Goal: Information Seeking & Learning: Learn about a topic

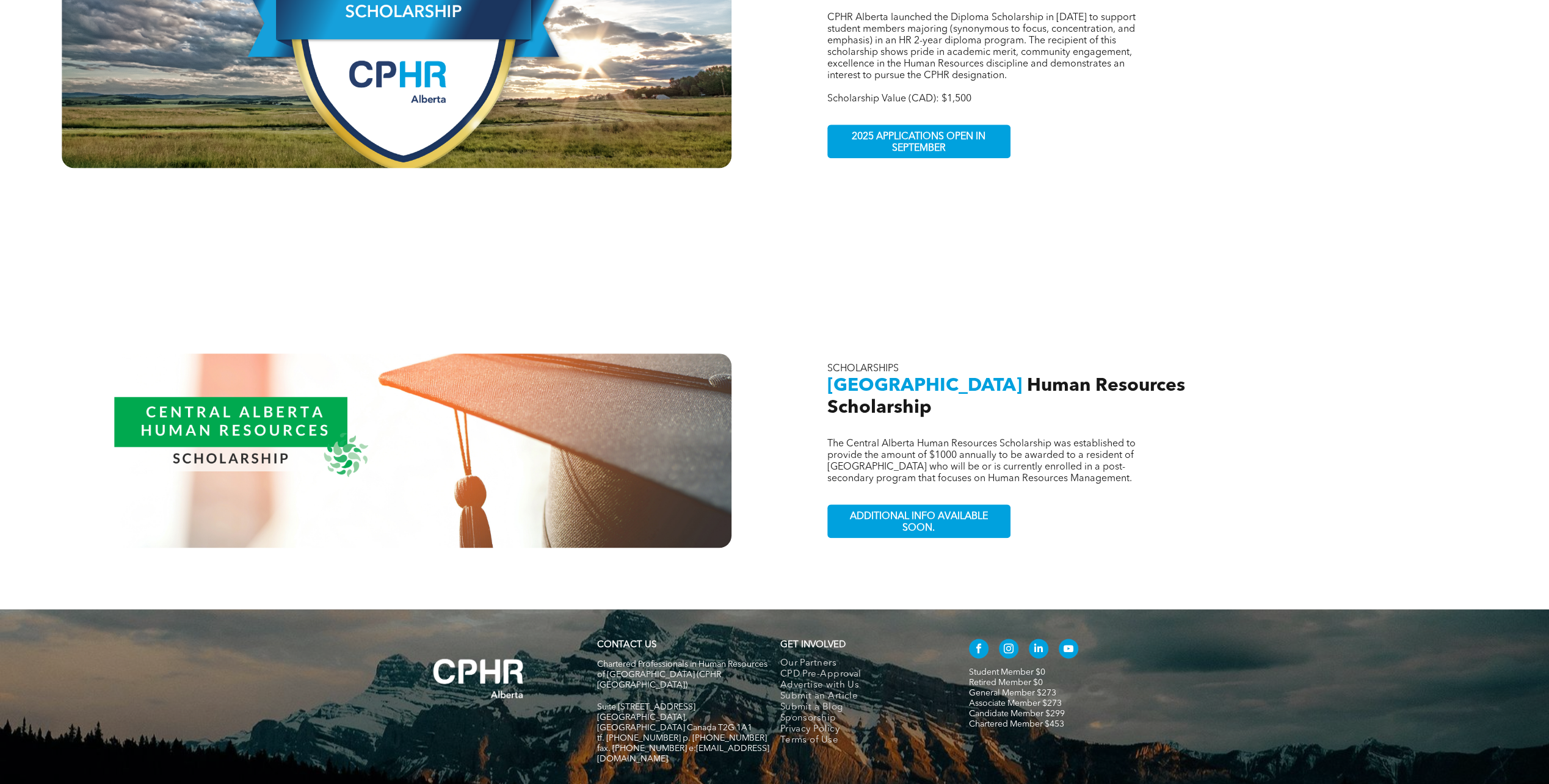
scroll to position [1165, 0]
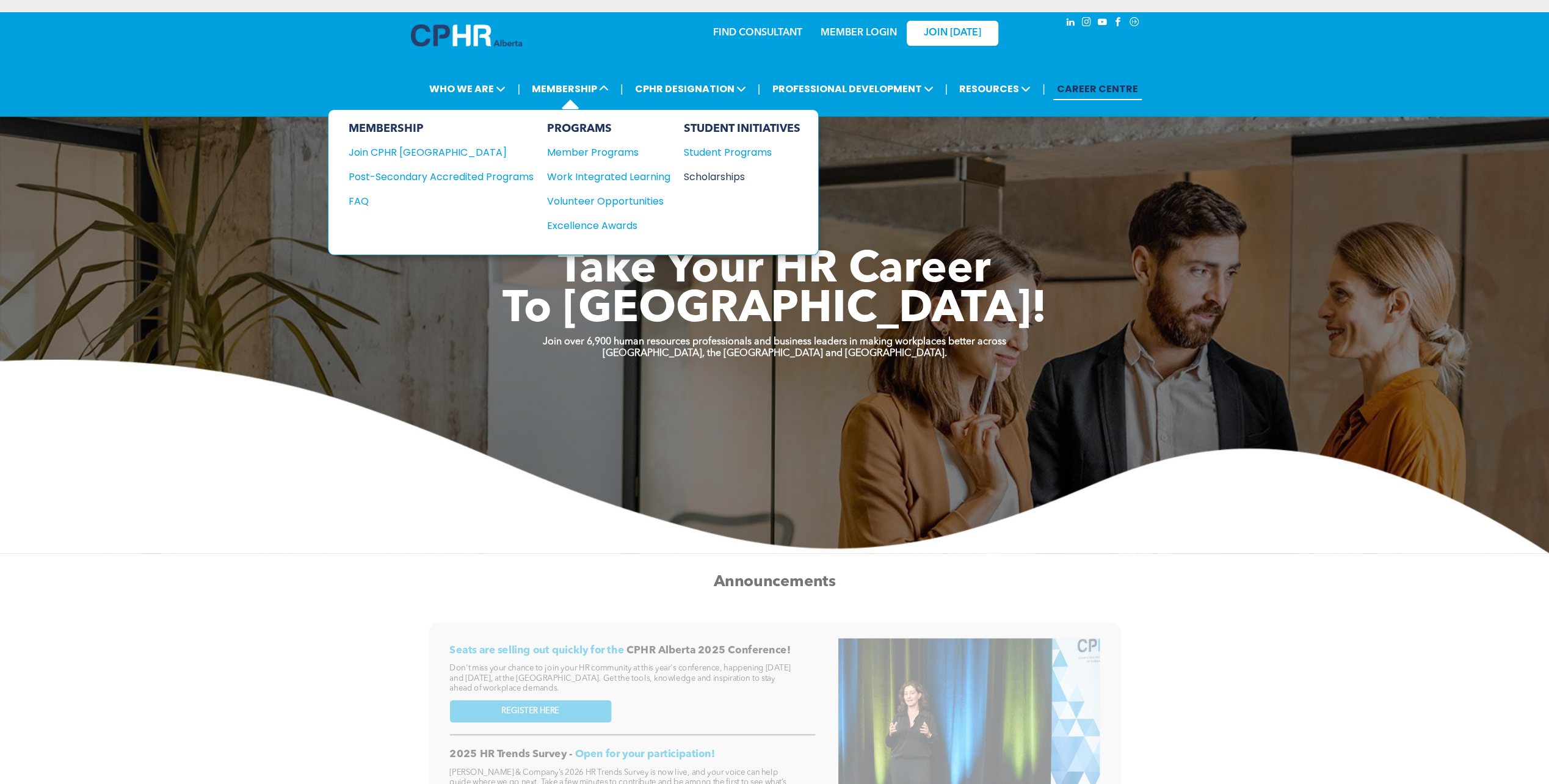
click at [698, 172] on div "Scholarships" at bounding box center [736, 177] width 105 height 15
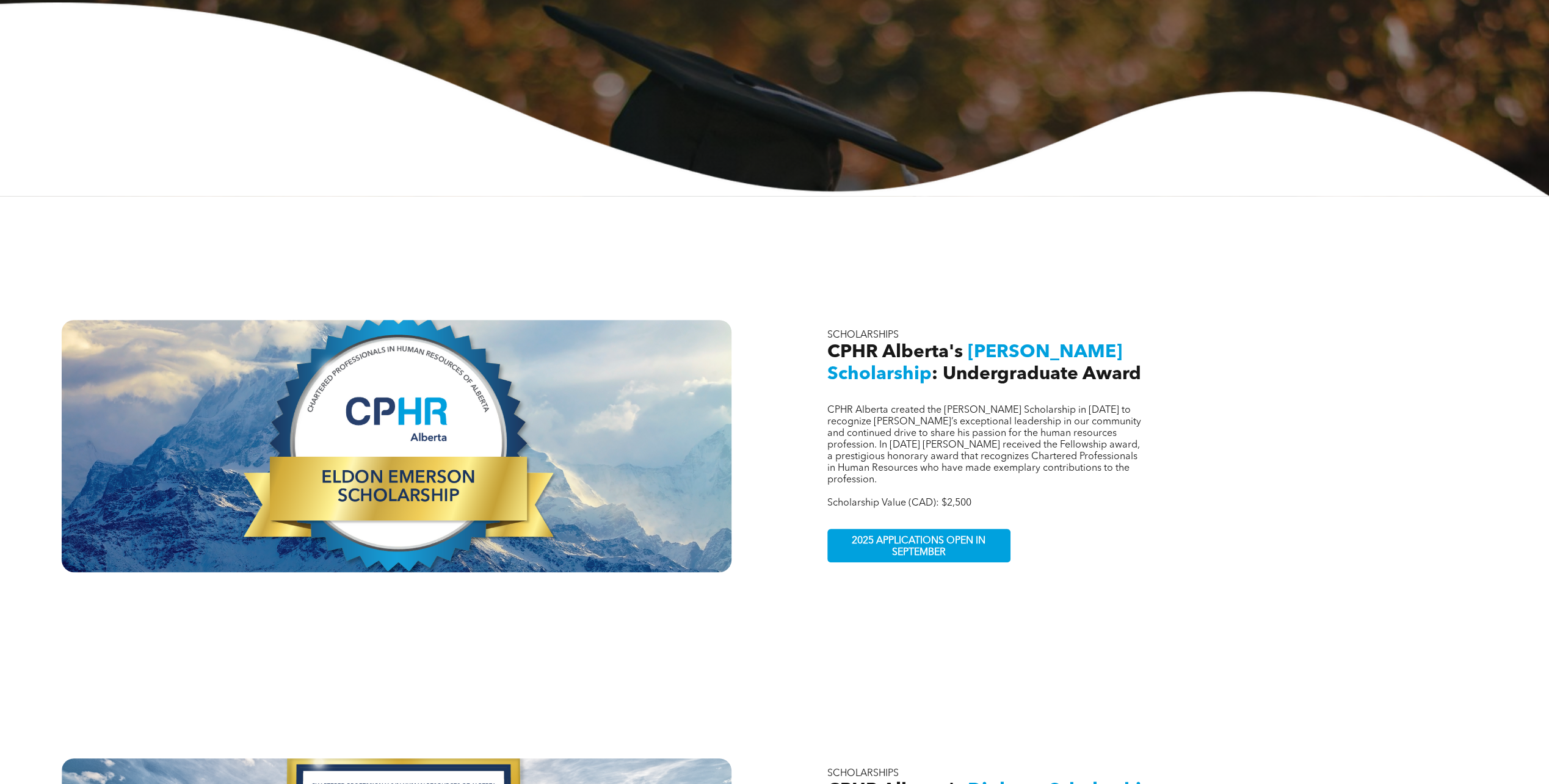
scroll to position [366, 0]
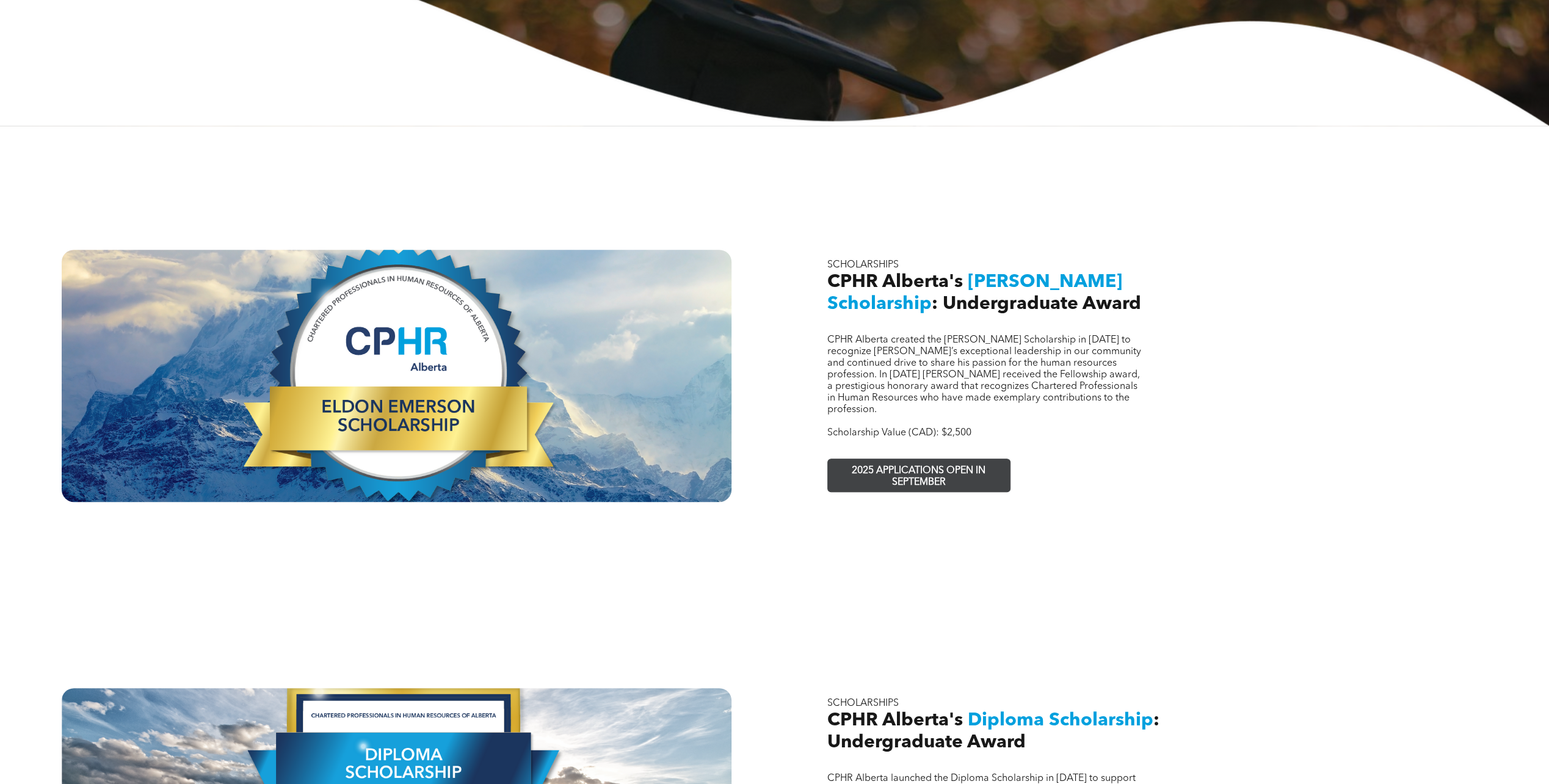
click at [870, 459] on span "2025 APPLICATIONS OPEN IN SEPTEMBER" at bounding box center [918, 476] width 179 height 36
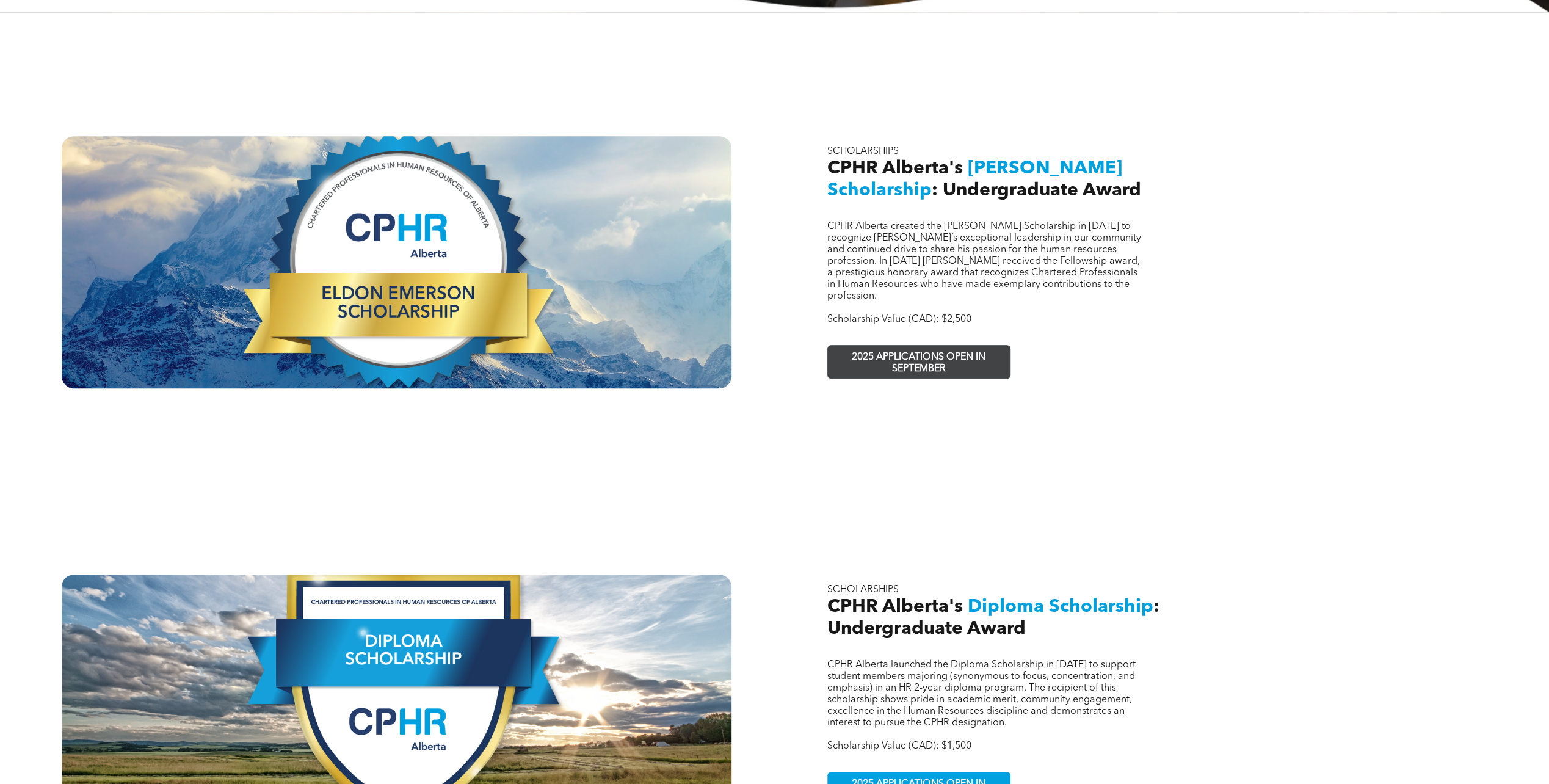
scroll to position [610, 0]
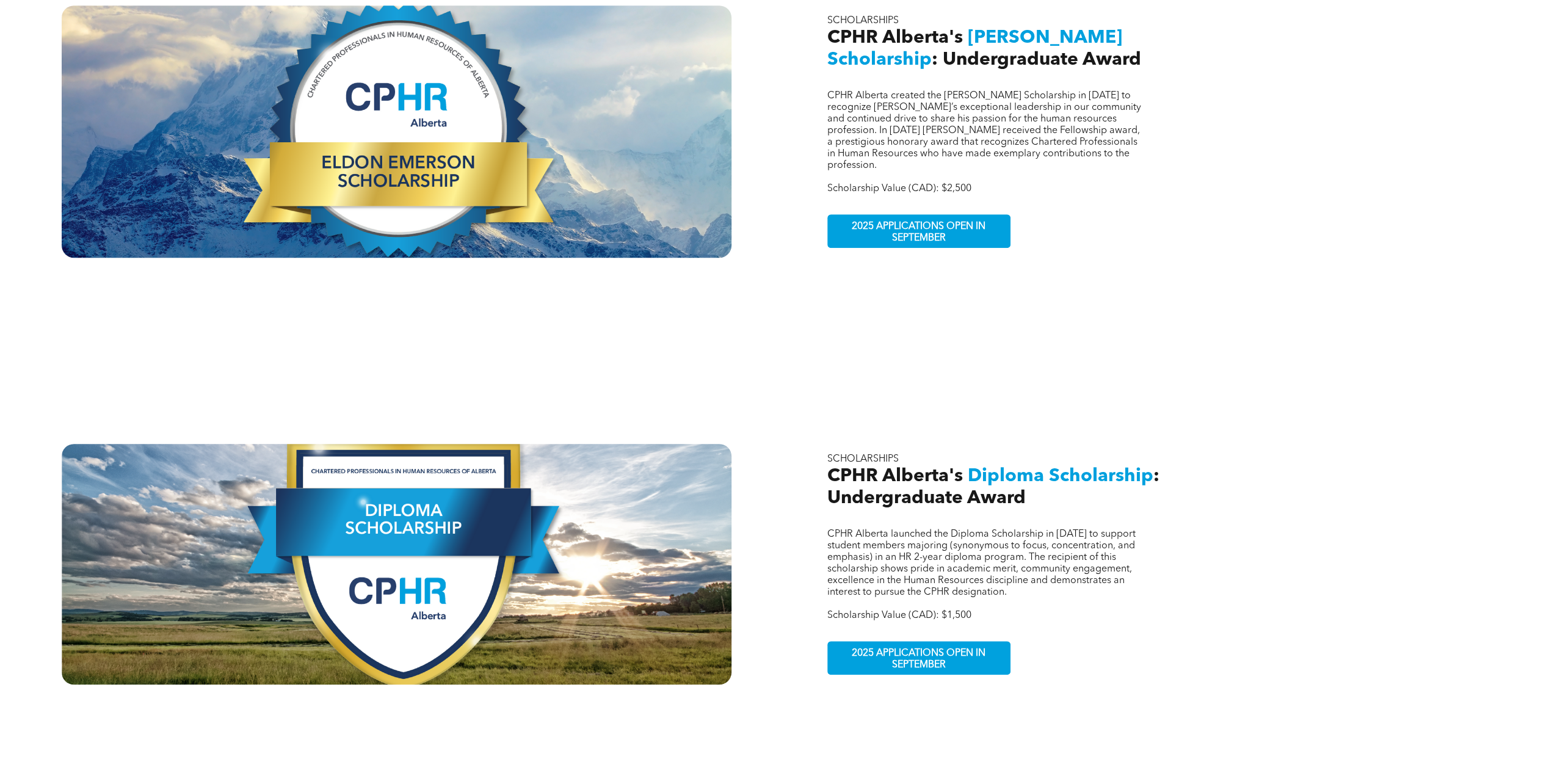
click at [1020, 467] on span "Diploma Scholarship" at bounding box center [1060, 476] width 185 height 18
click at [296, 488] on div at bounding box center [396, 564] width 670 height 241
click at [372, 128] on div at bounding box center [396, 131] width 670 height 252
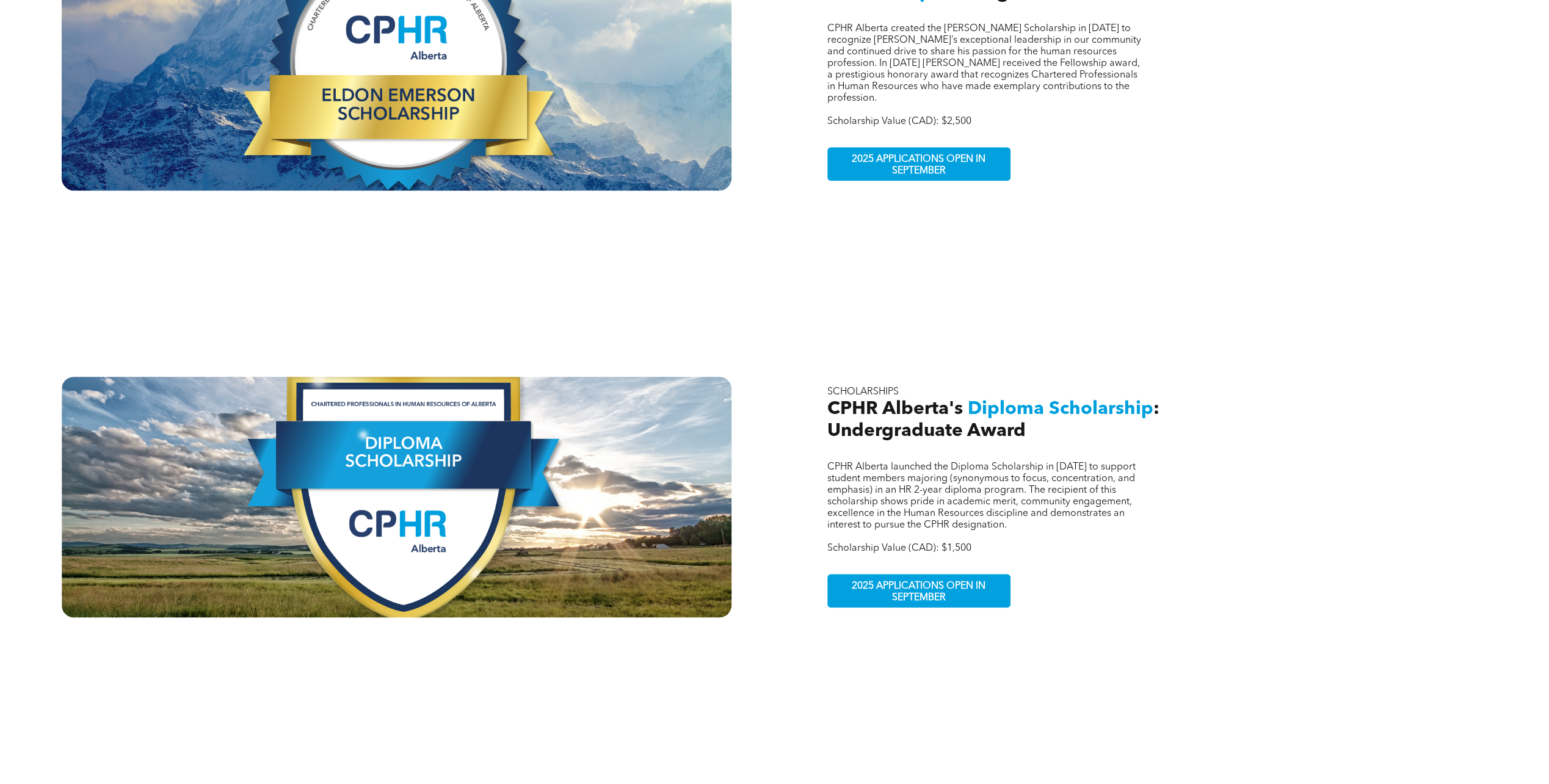
scroll to position [732, 0]
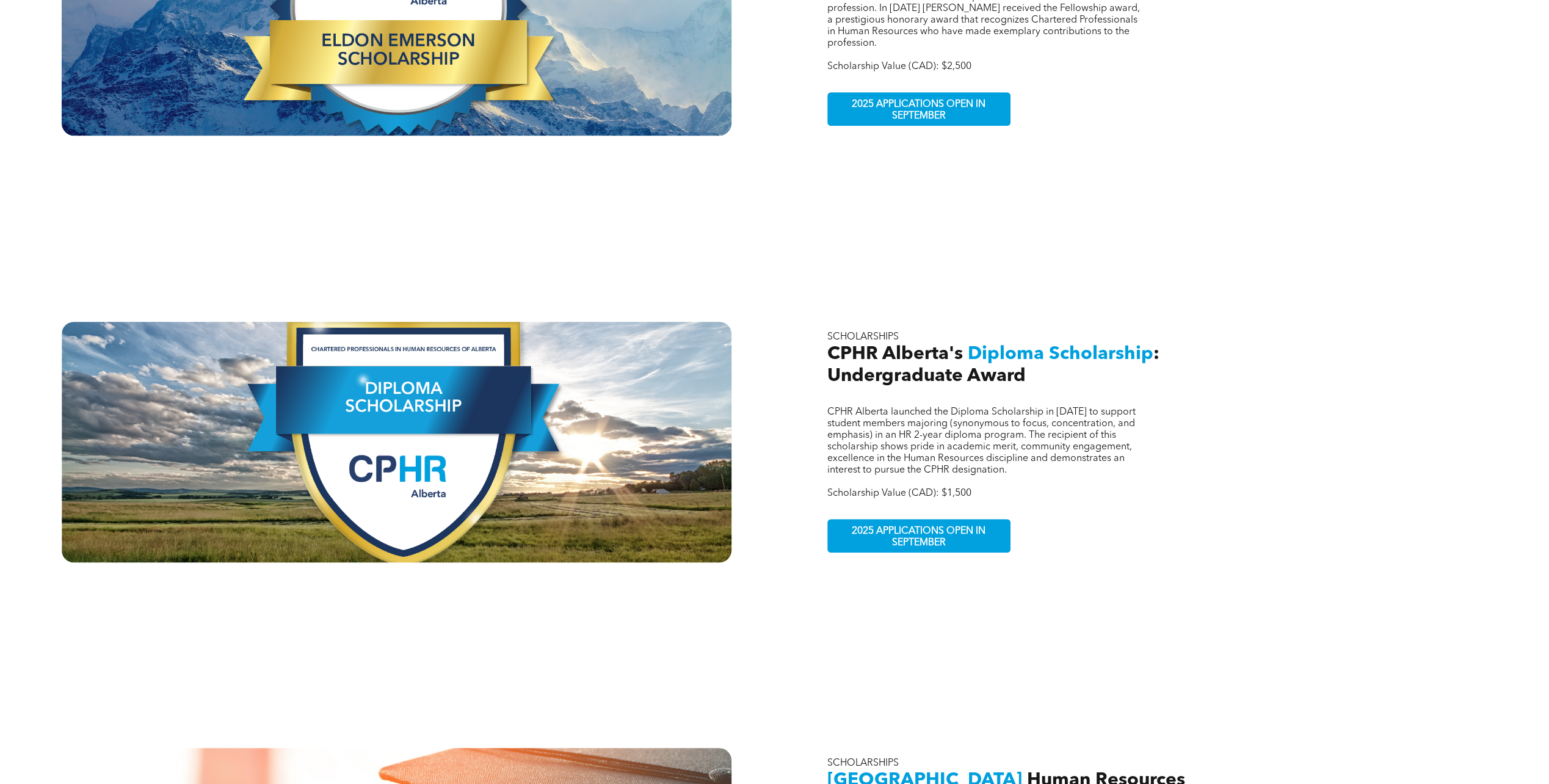
click at [878, 483] on div "CPHR Alberta launched the Diploma Scholarship in 2023 to support student member…" at bounding box center [1152, 441] width 670 height 241
click at [880, 523] on span "2025 APPLICATIONS OPEN IN SEPTEMBER" at bounding box center [918, 537] width 179 height 36
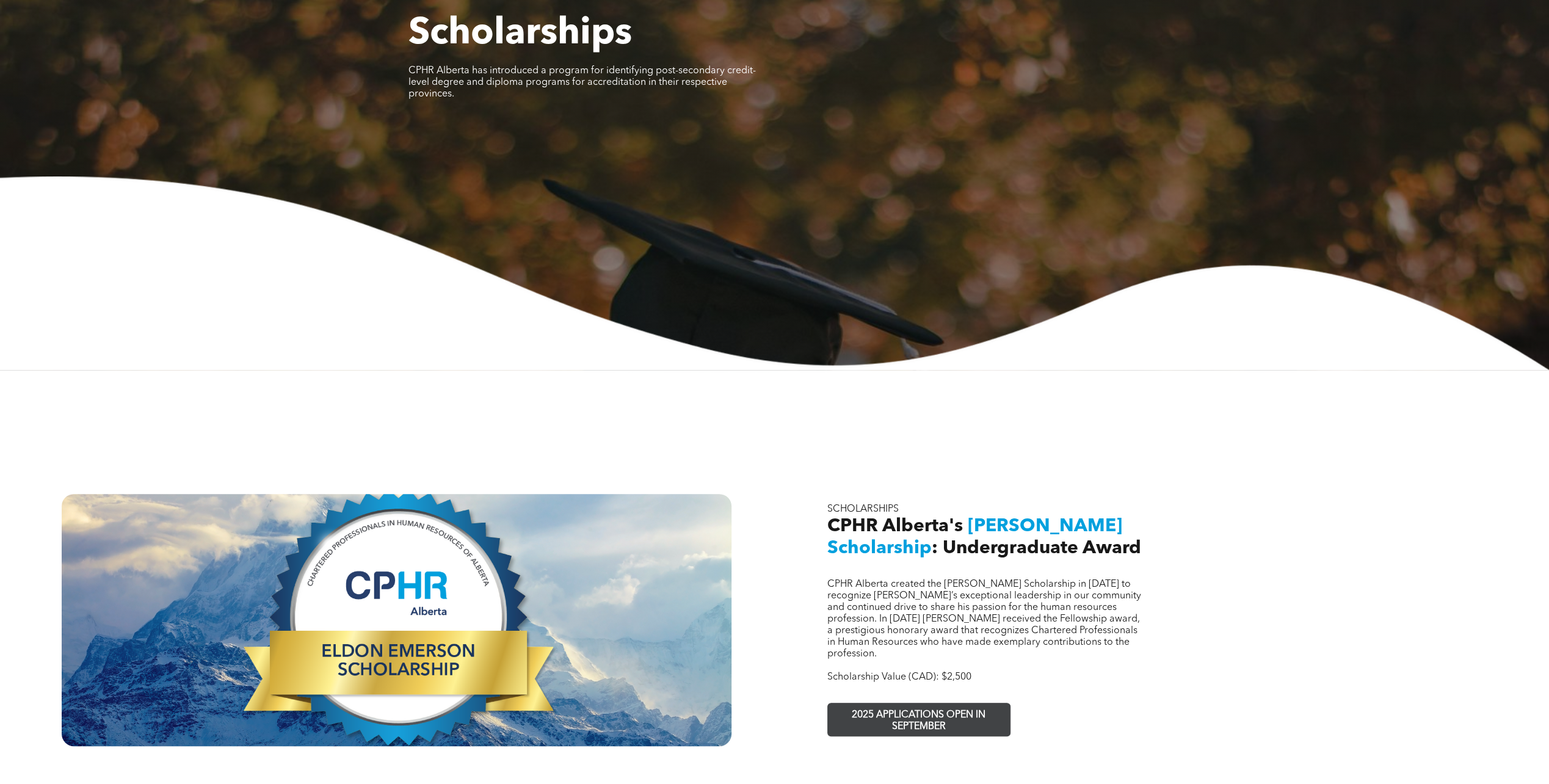
scroll to position [0, 0]
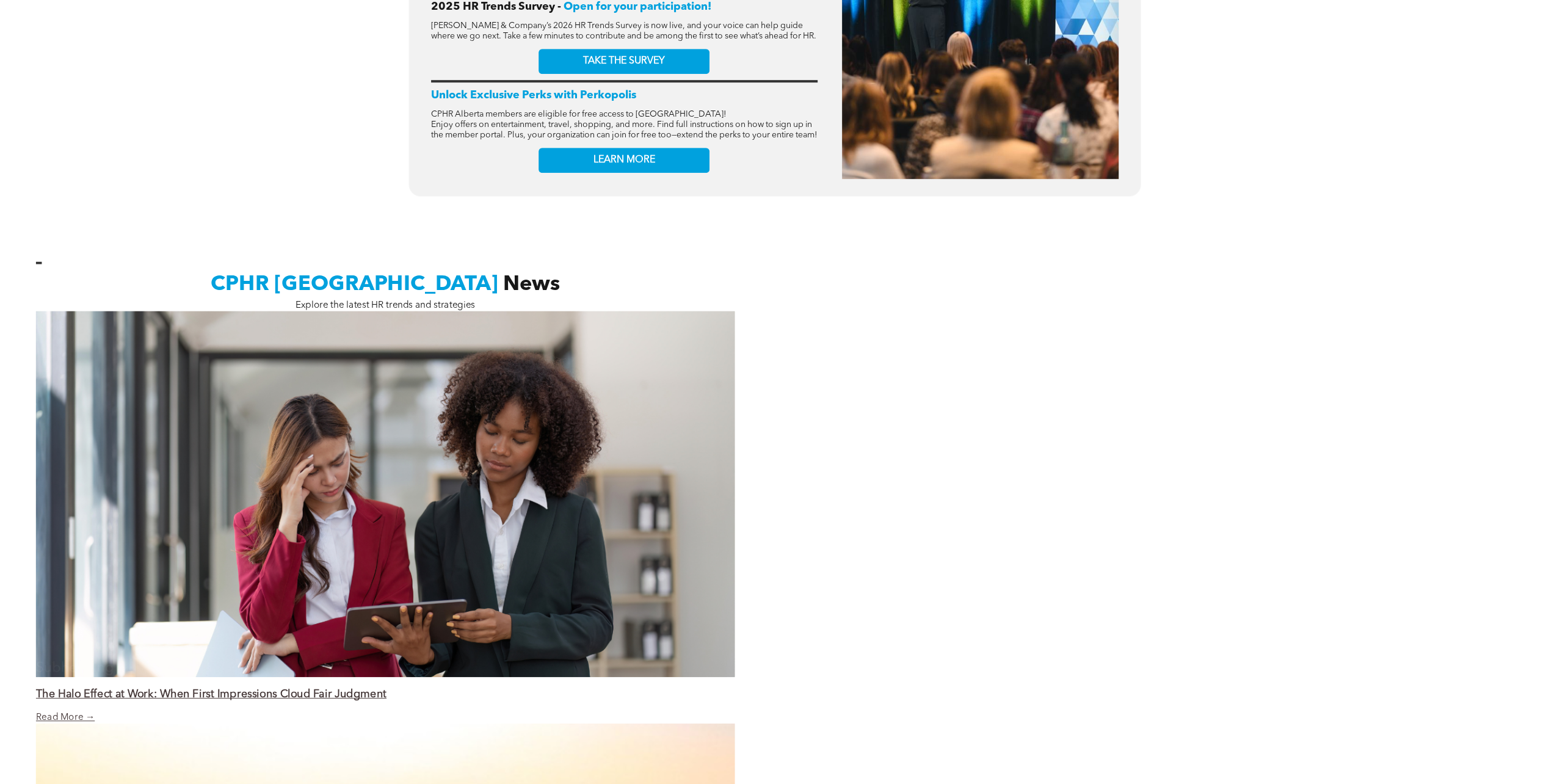
scroll to position [915, 0]
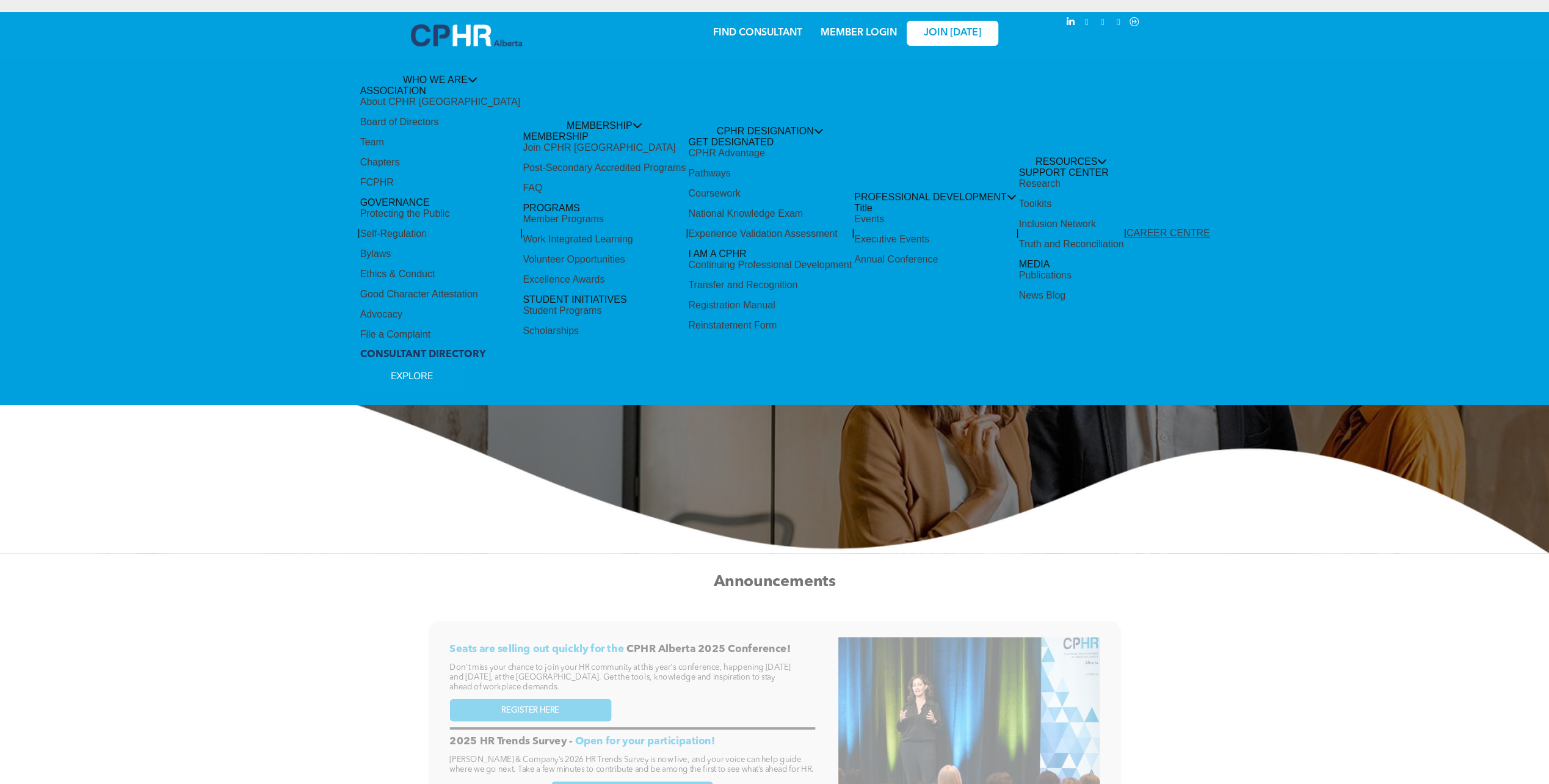
click at [394, 241] on div "Take Your HR Career To [GEOGRAPHIC_DATA]! Join over 6,900 human resources profe…" at bounding box center [774, 371] width 1549 height 363
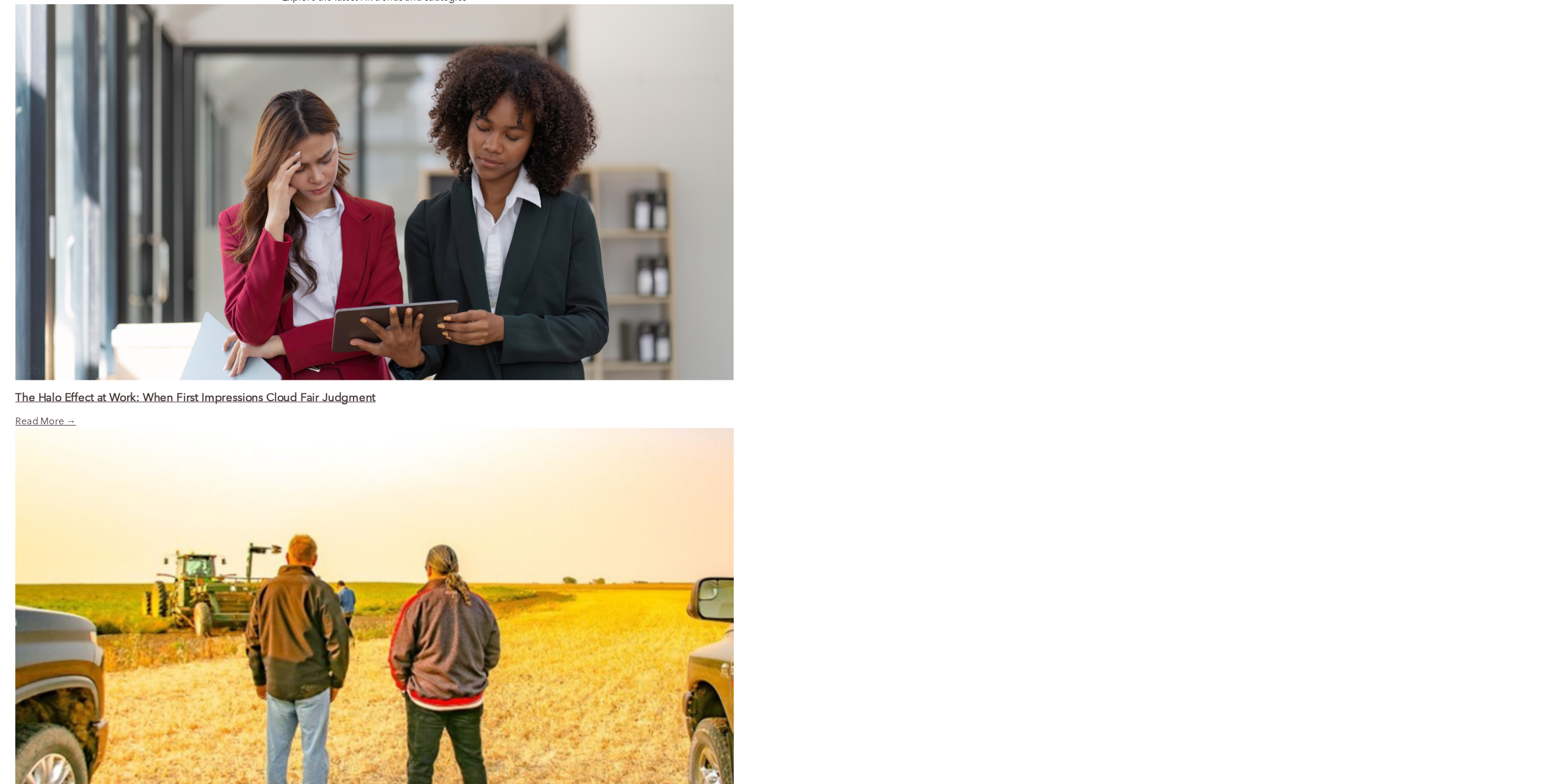
scroll to position [1159, 0]
